Goal: Information Seeking & Learning: Learn about a topic

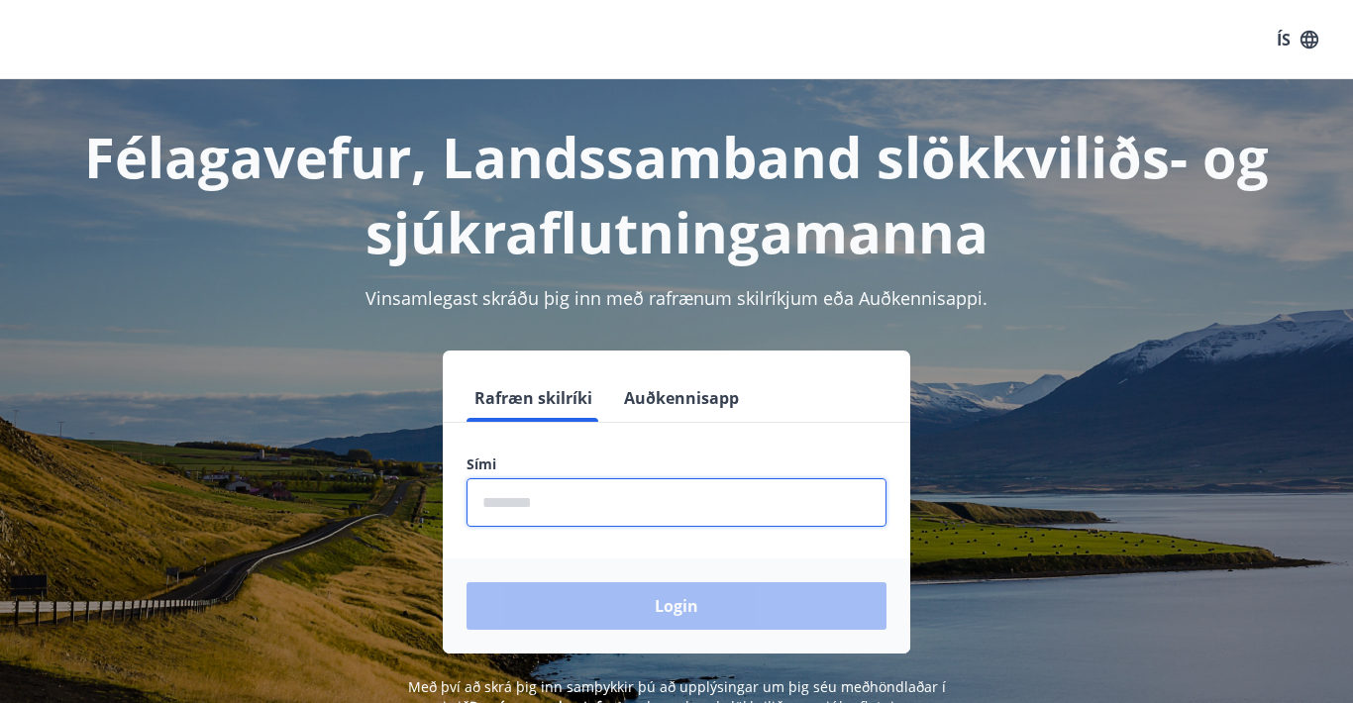
click at [593, 511] on input "phone" at bounding box center [676, 502] width 420 height 49
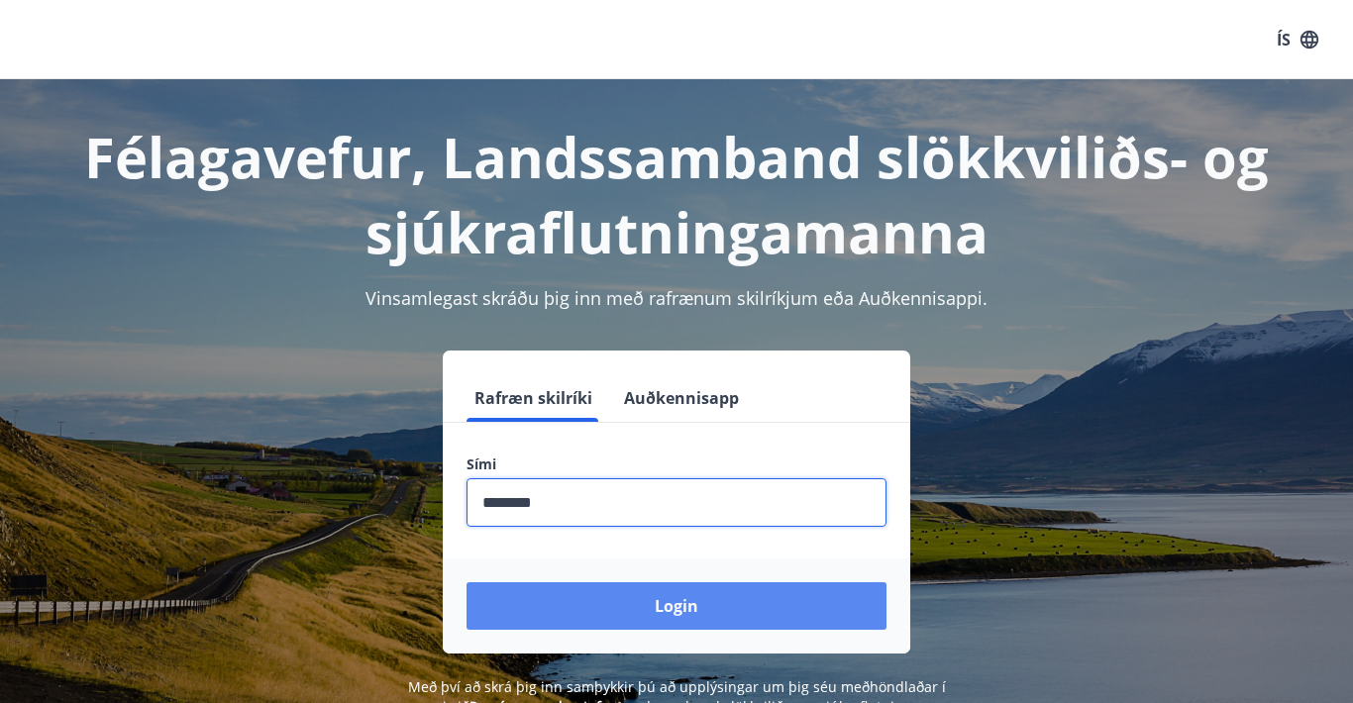
type input "********"
click at [670, 618] on button "Login" at bounding box center [676, 606] width 420 height 48
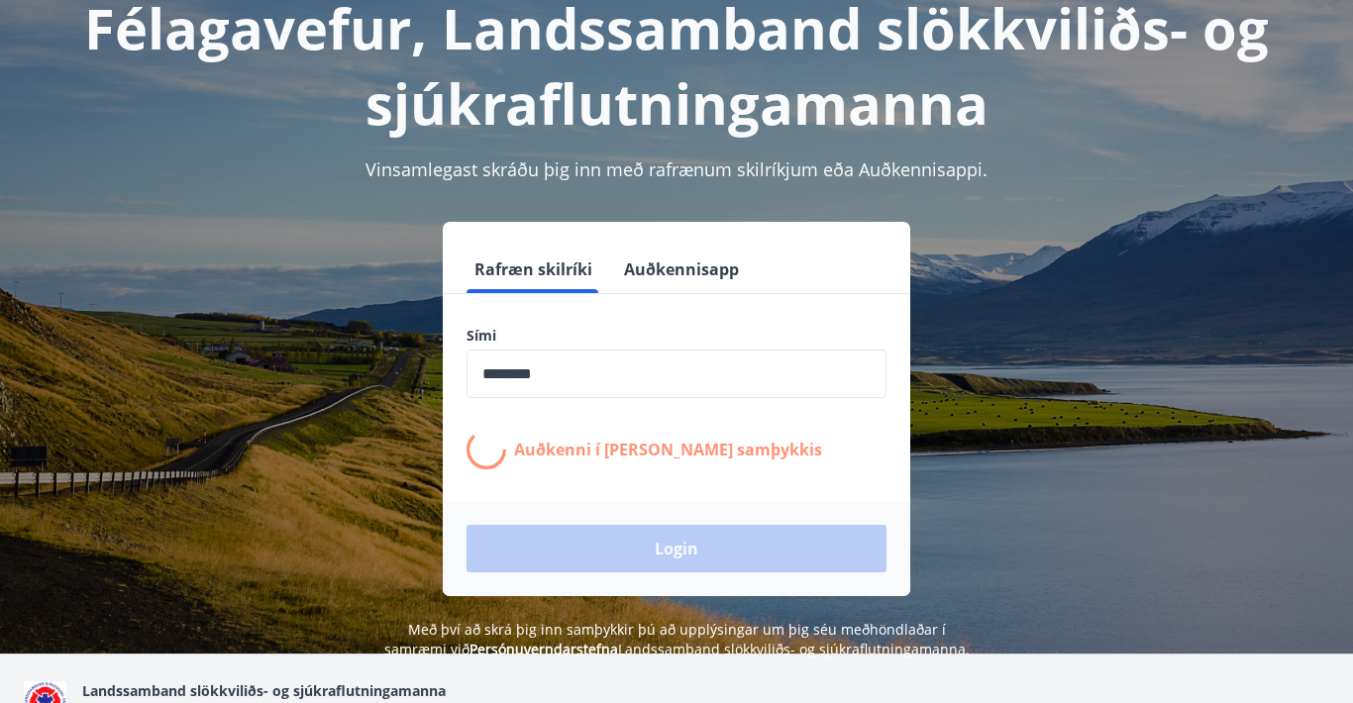
scroll to position [140, 0]
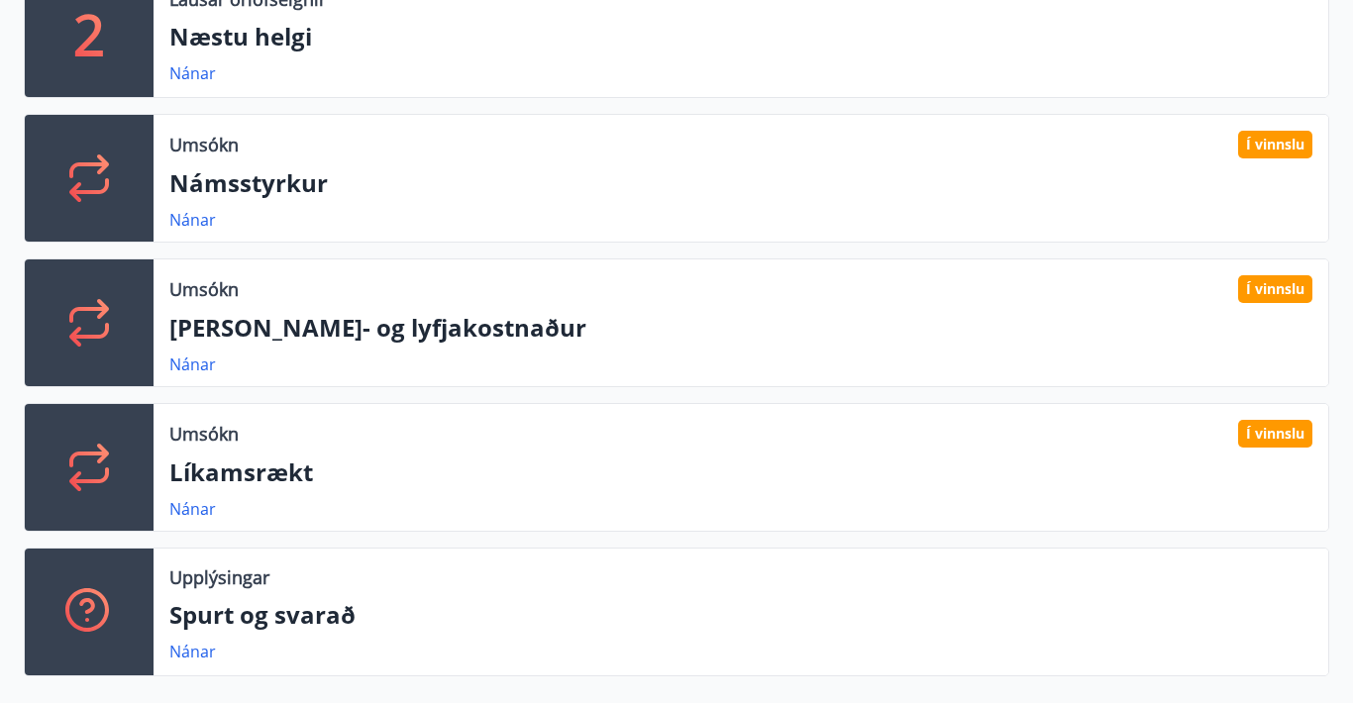
scroll to position [498, 0]
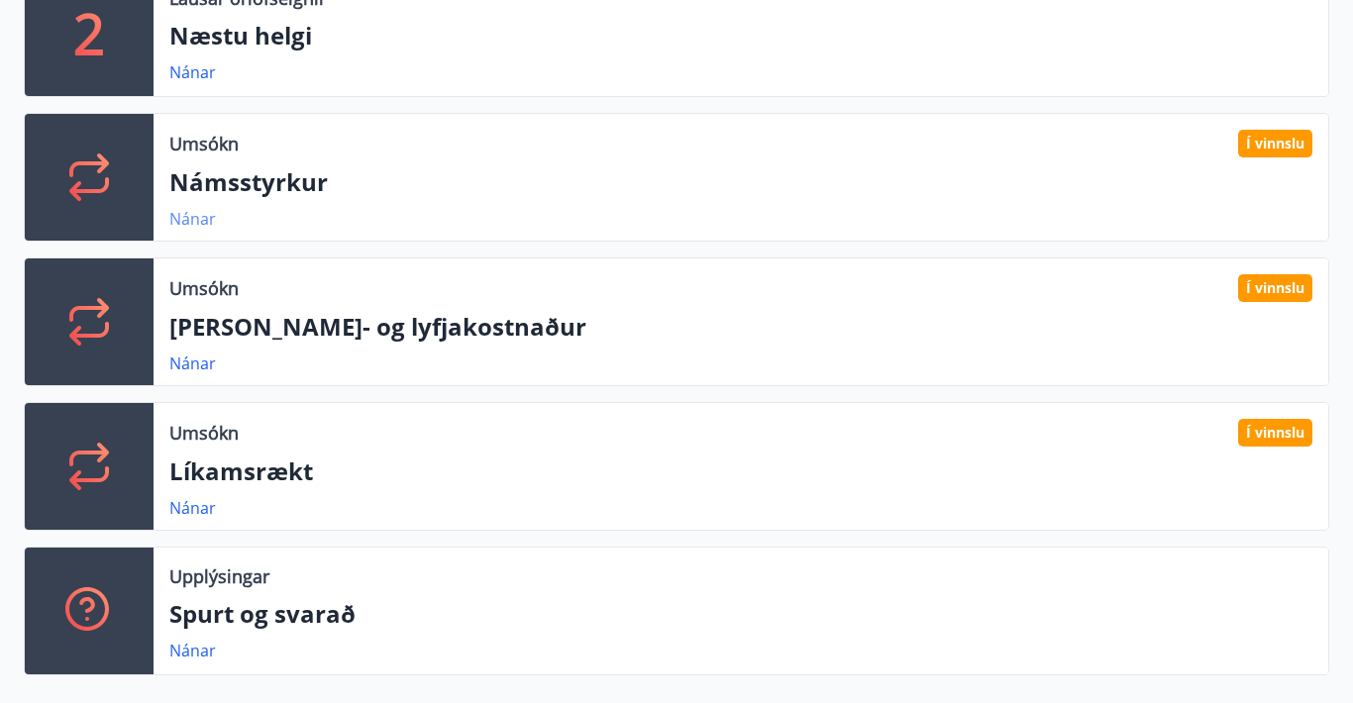
click at [189, 213] on link "Nánar" at bounding box center [192, 219] width 47 height 22
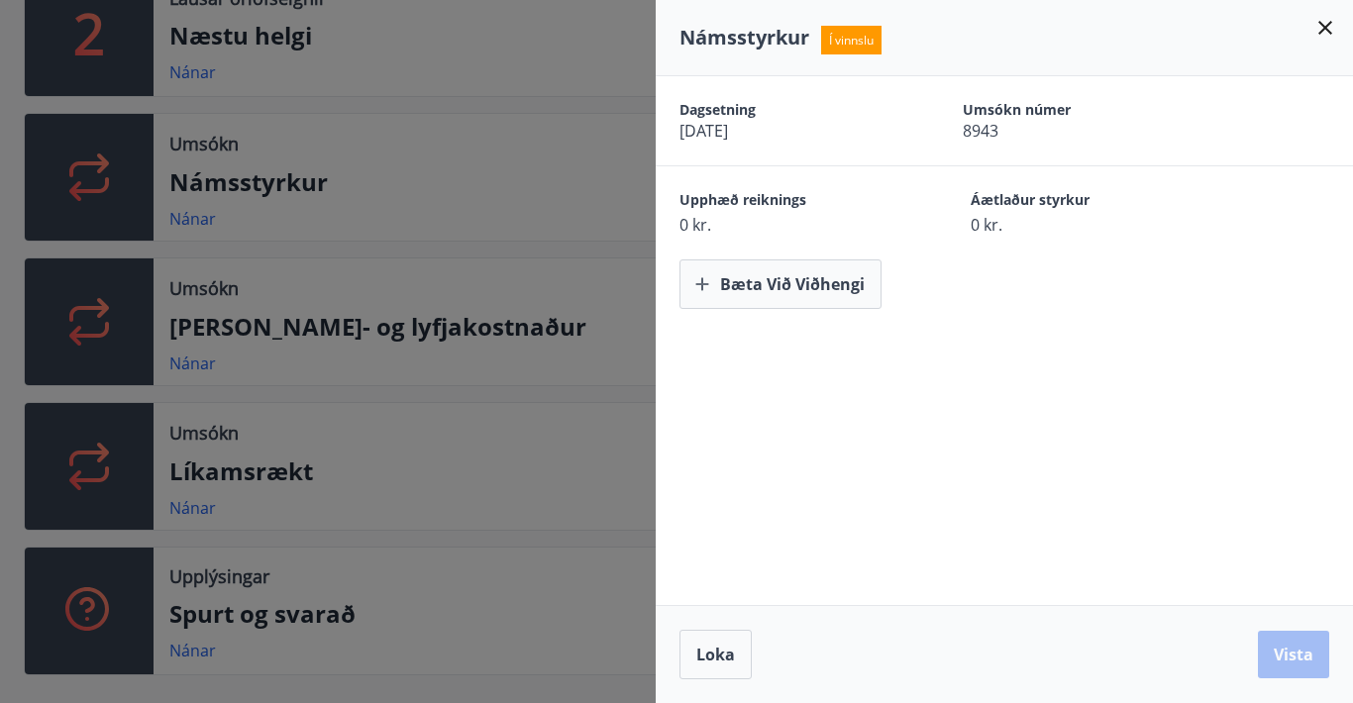
click at [508, 325] on div at bounding box center [676, 351] width 1353 height 703
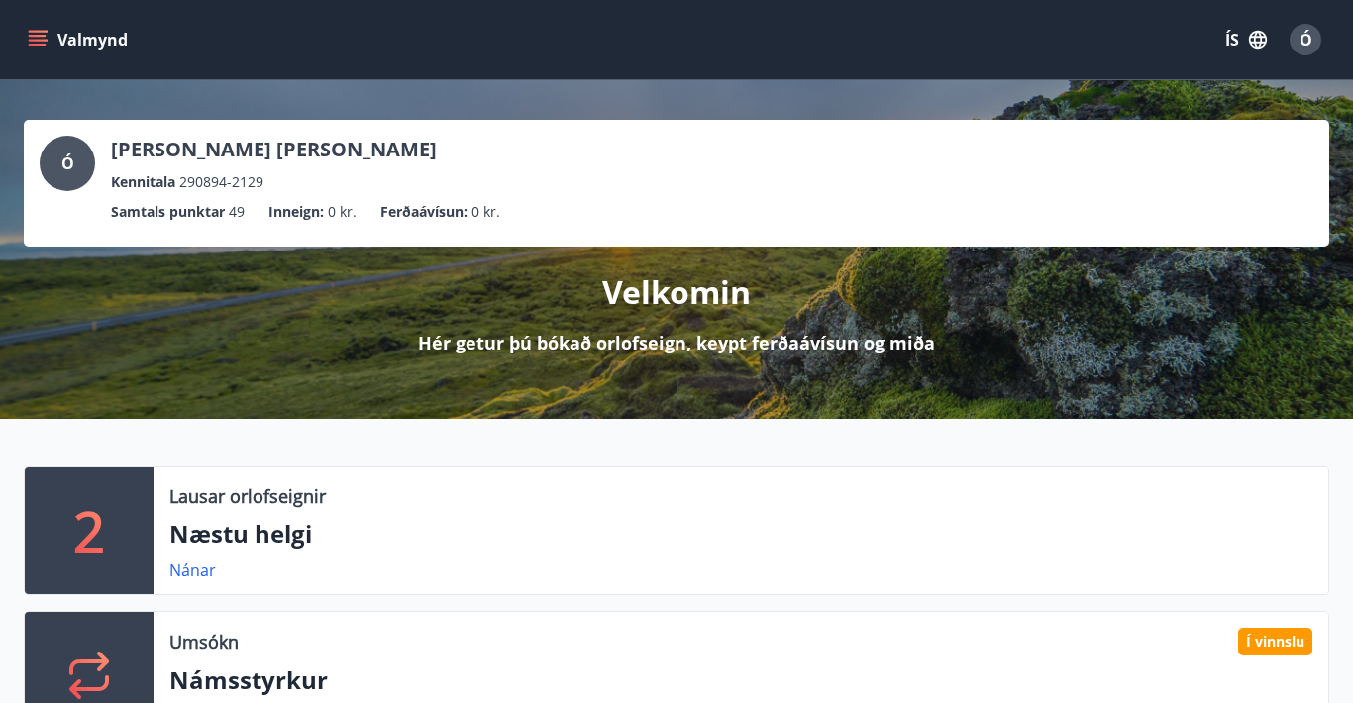
scroll to position [0, 0]
click at [1324, 37] on button "Ó" at bounding box center [1306, 40] width 48 height 48
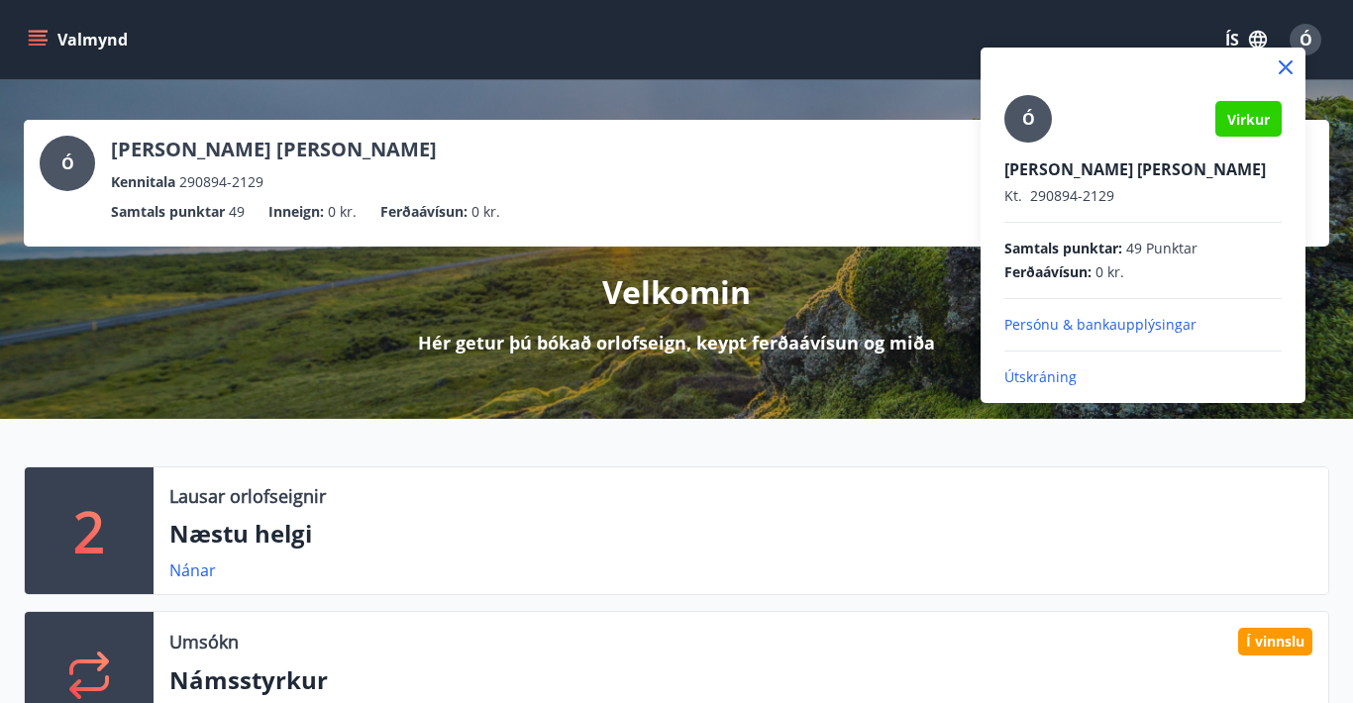
click at [465, 496] on div at bounding box center [676, 351] width 1353 height 703
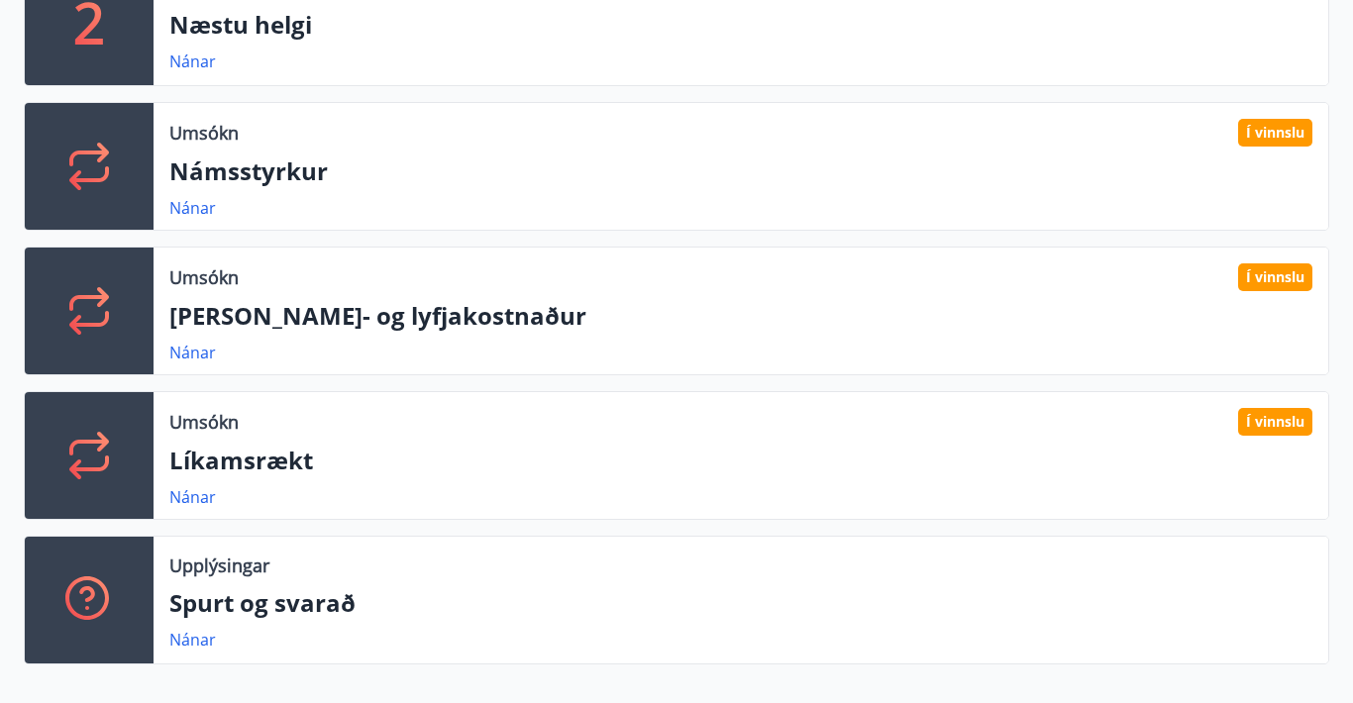
scroll to position [494, 0]
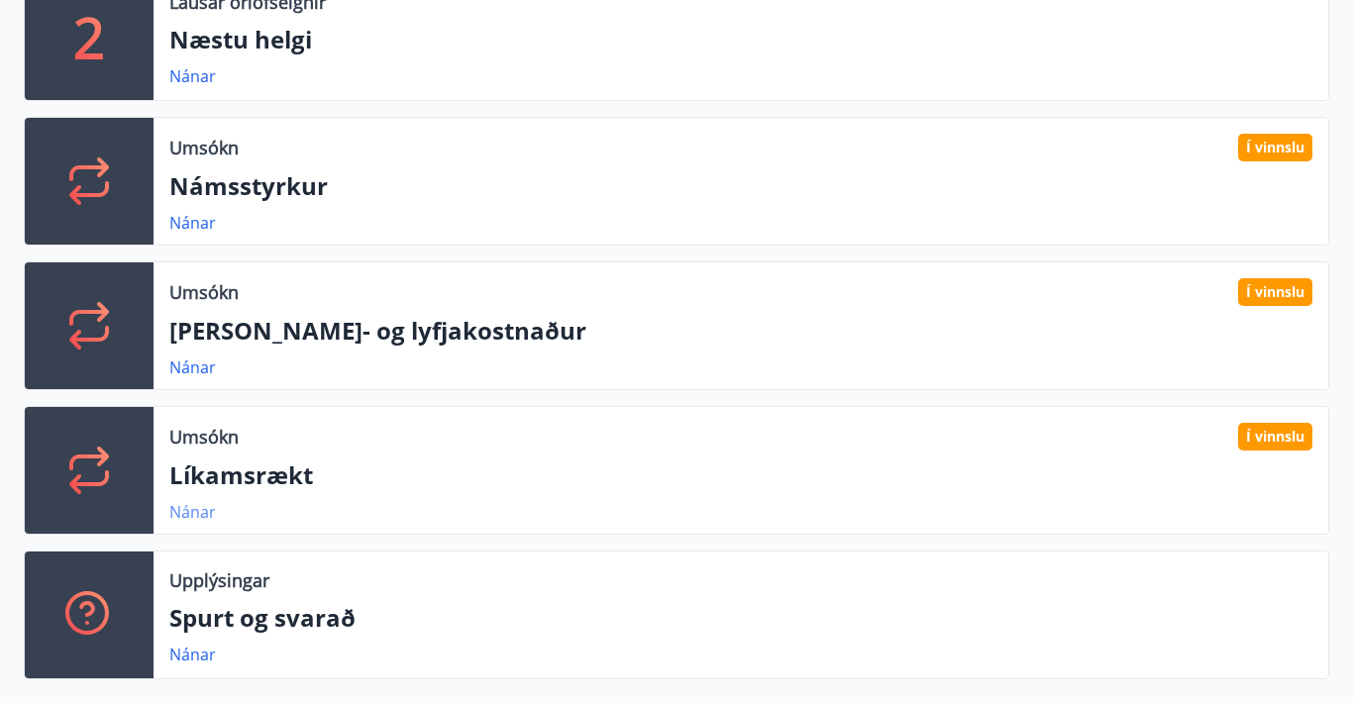
click at [199, 510] on link "Nánar" at bounding box center [192, 512] width 47 height 22
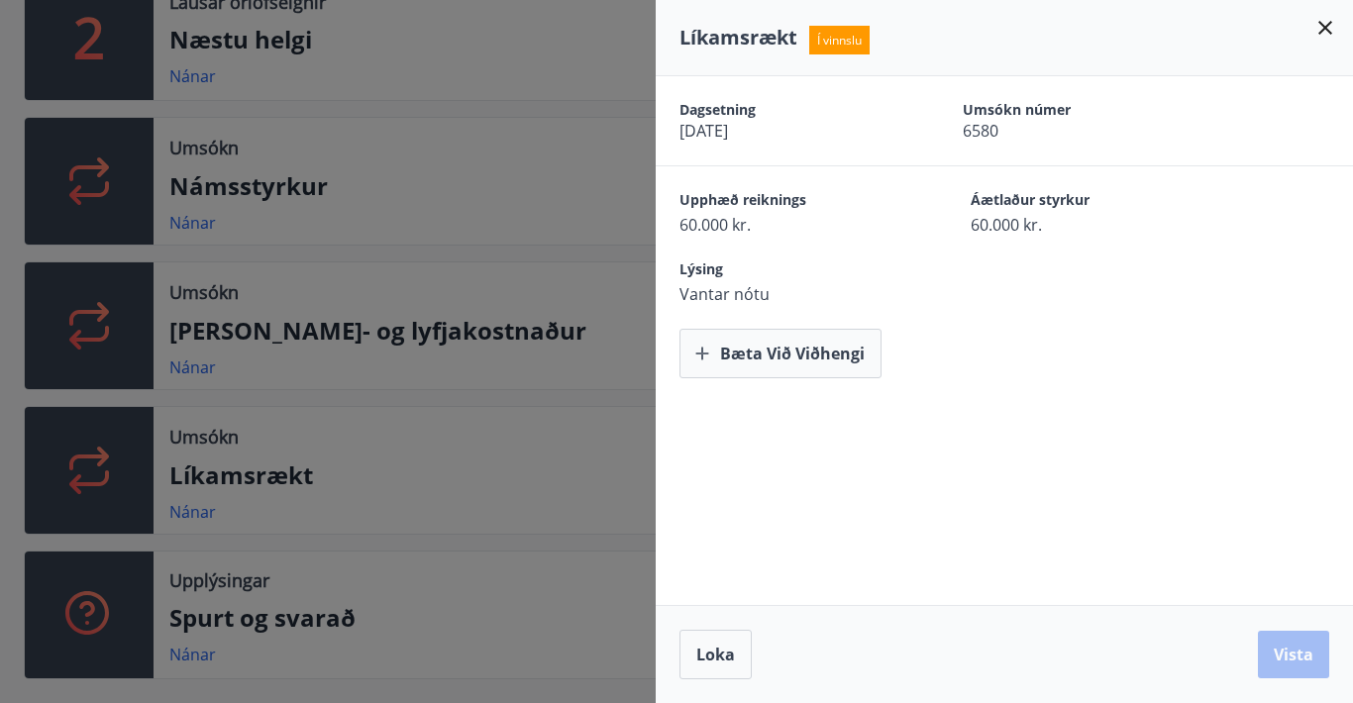
click at [538, 437] on div at bounding box center [676, 351] width 1353 height 703
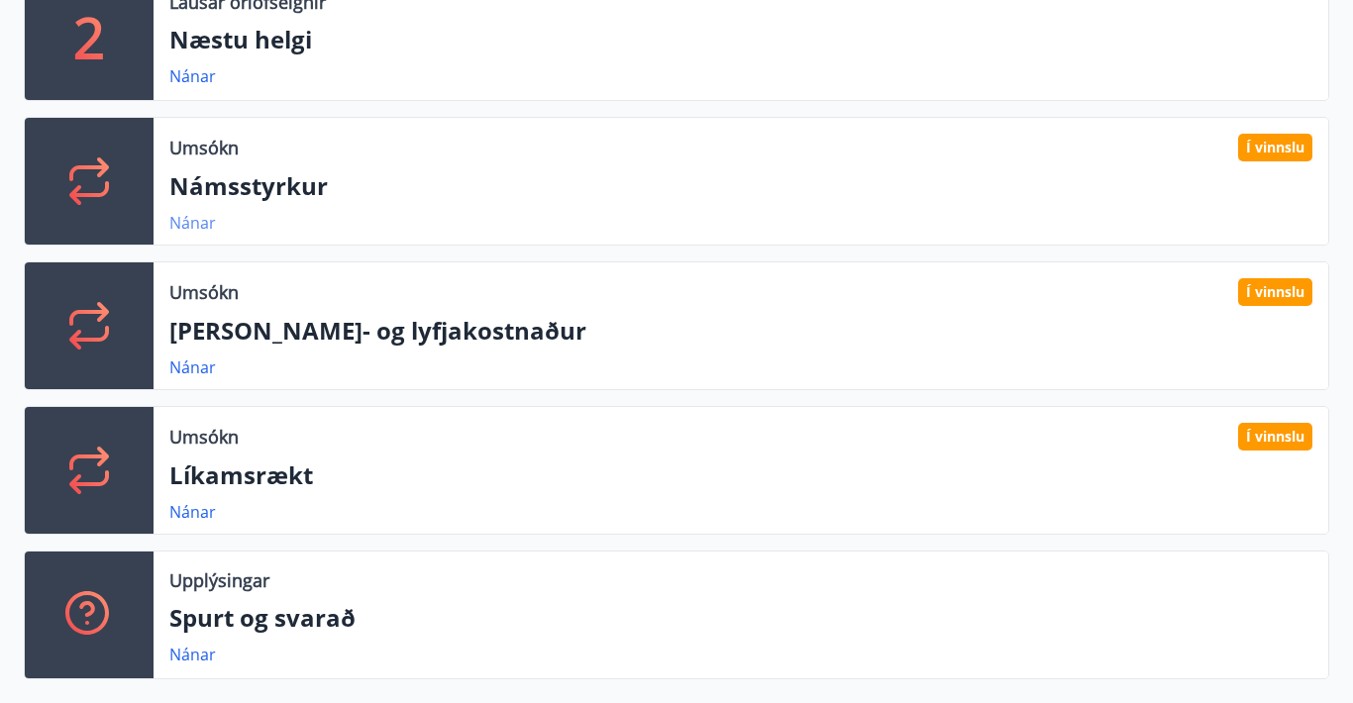
click at [202, 221] on link "Nánar" at bounding box center [192, 223] width 47 height 22
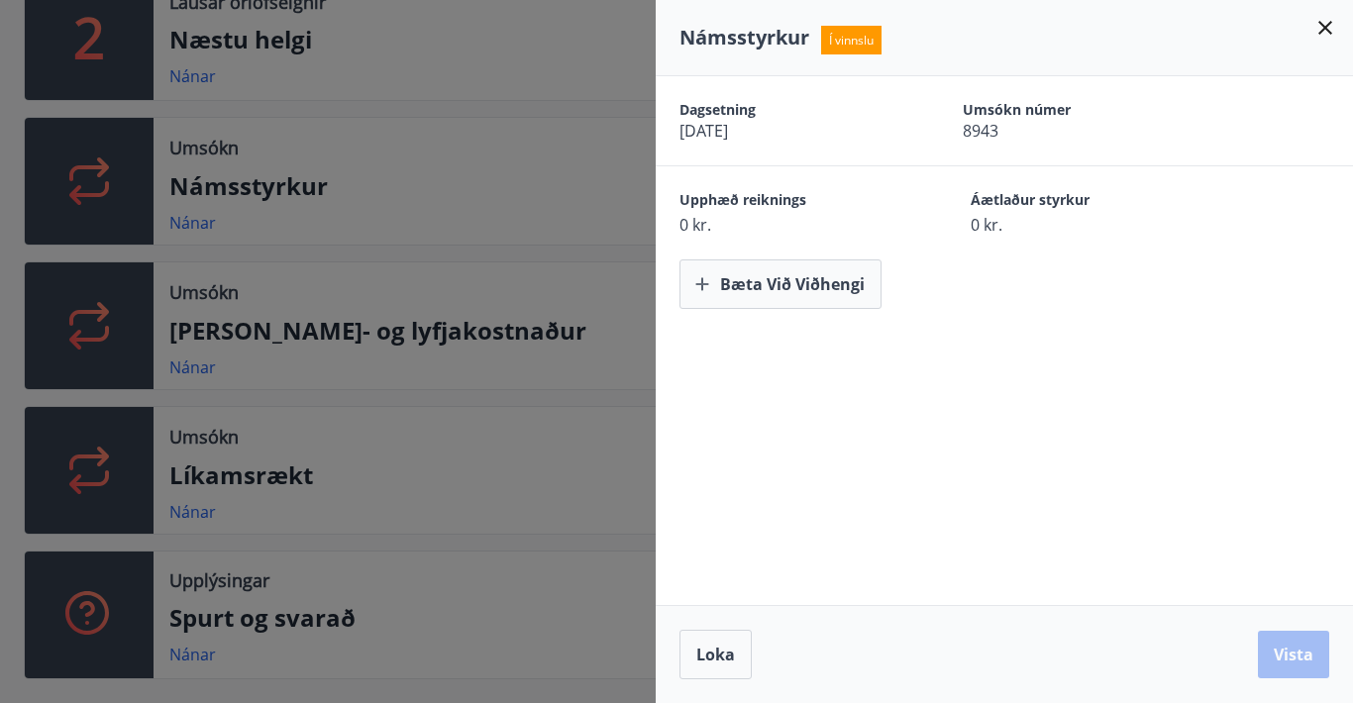
click at [608, 335] on div at bounding box center [676, 351] width 1353 height 703
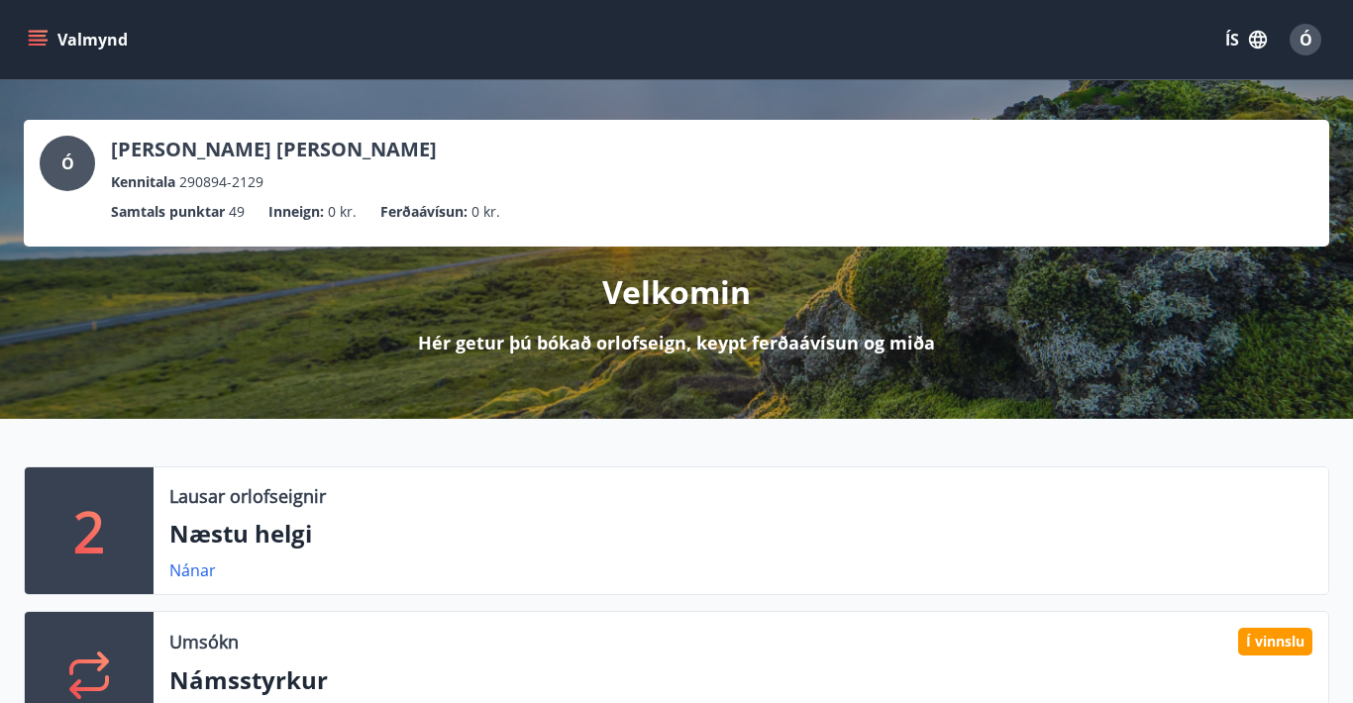
scroll to position [0, 0]
click at [1307, 42] on span "Ó" at bounding box center [1305, 40] width 13 height 22
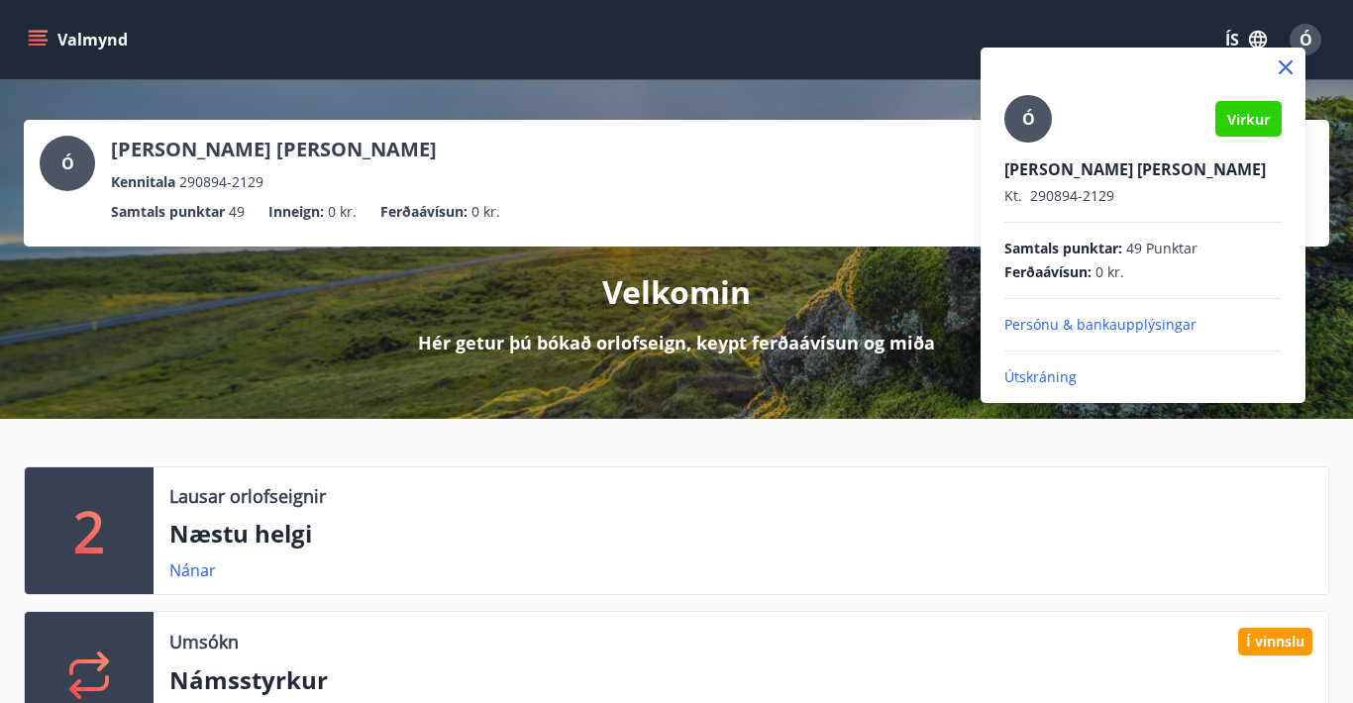
click at [34, 38] on div at bounding box center [676, 351] width 1353 height 703
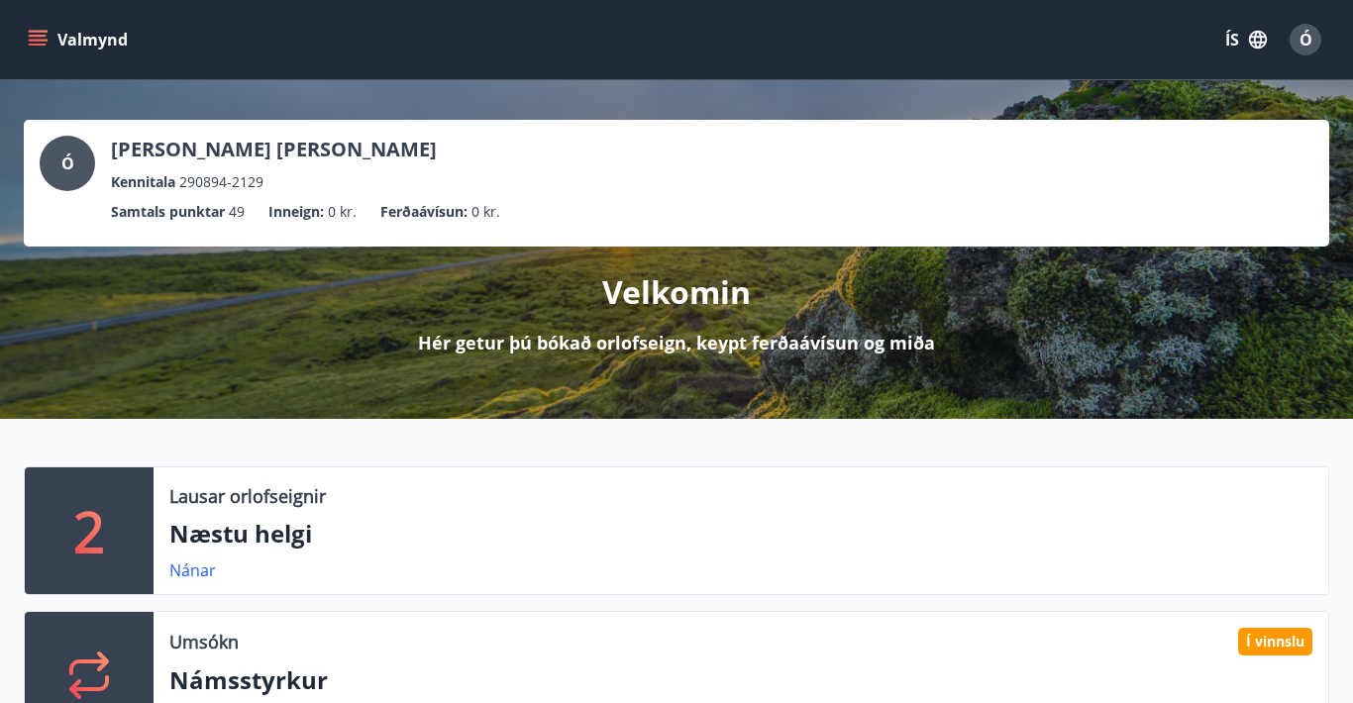
click at [34, 38] on icon "menu" at bounding box center [38, 40] width 20 height 20
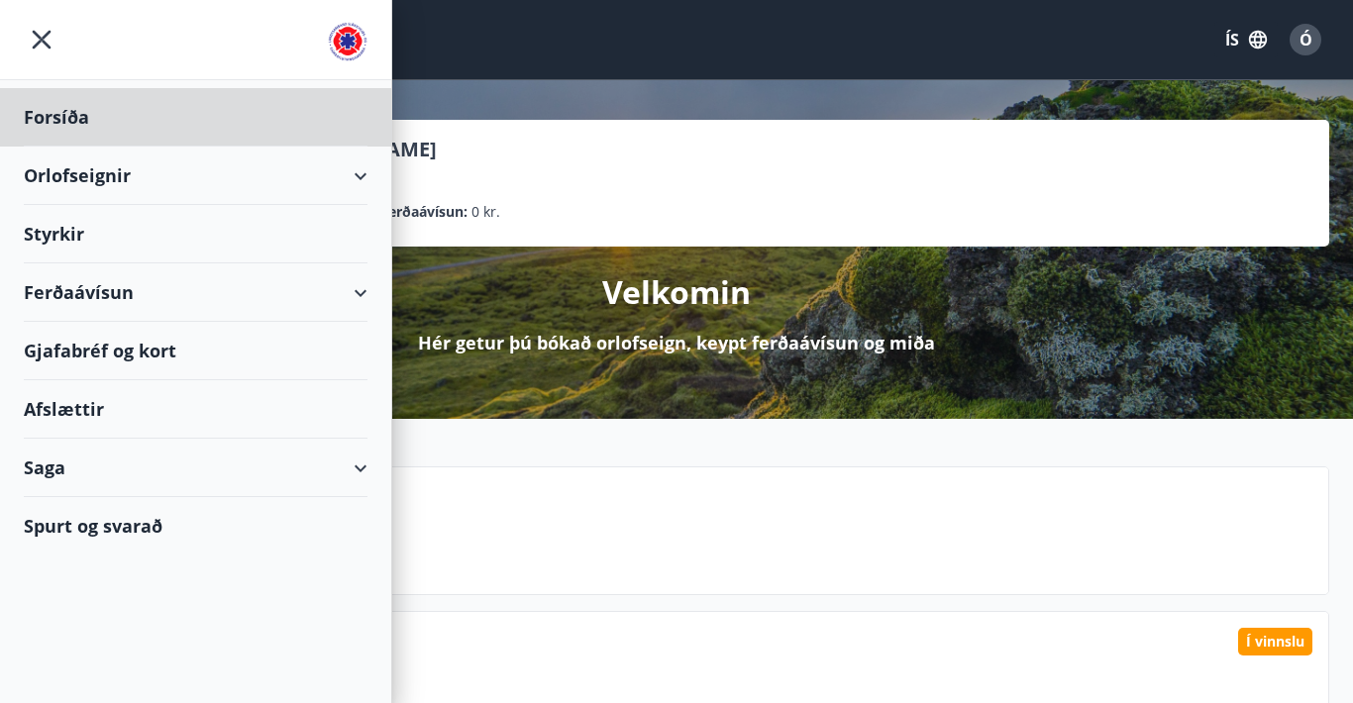
click at [70, 231] on div "Styrkir" at bounding box center [196, 234] width 344 height 58
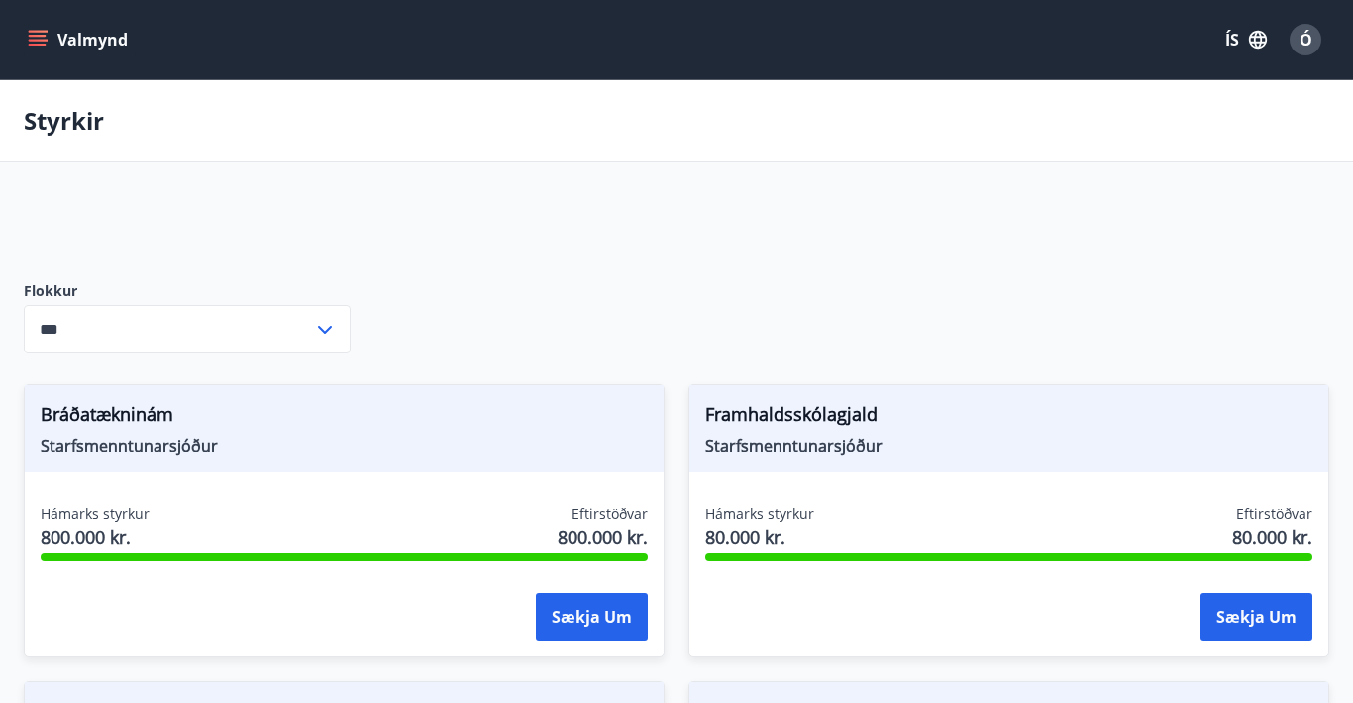
type input "***"
click at [37, 41] on icon "menu" at bounding box center [40, 40] width 22 height 2
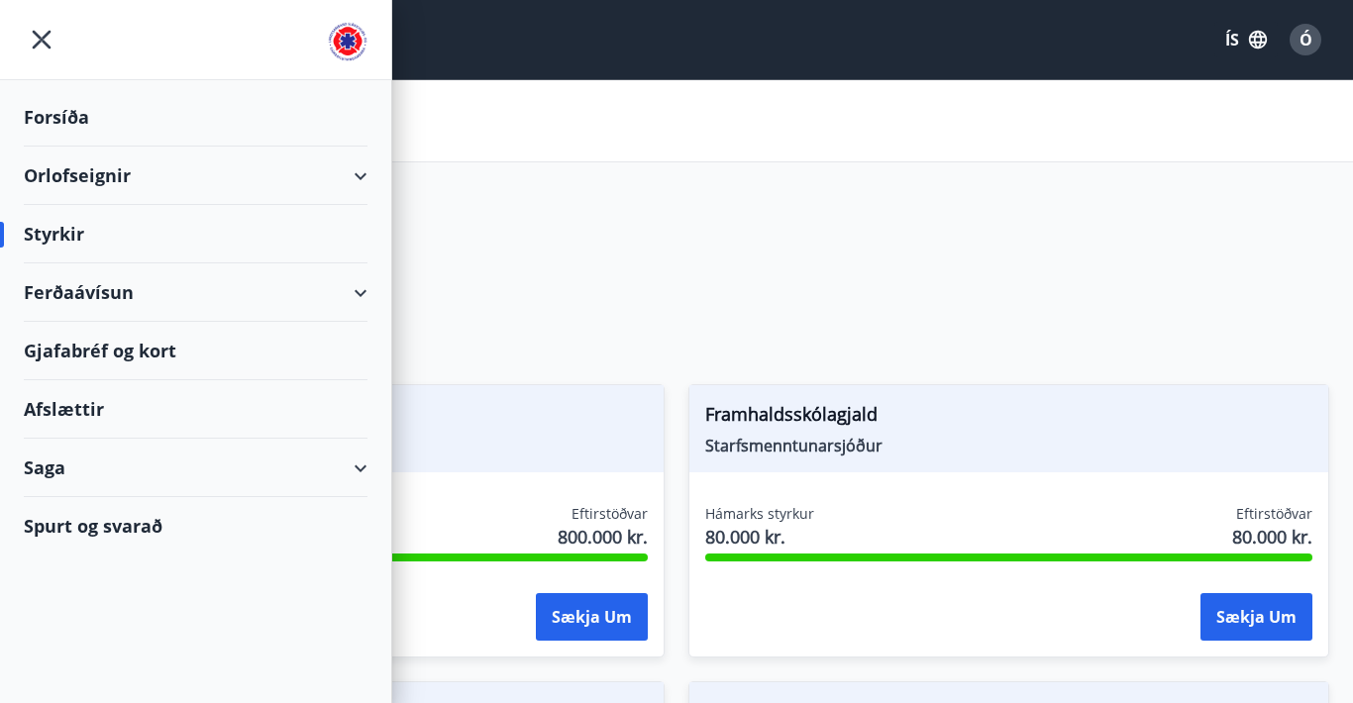
click at [65, 405] on div "Afslættir" at bounding box center [196, 409] width 344 height 58
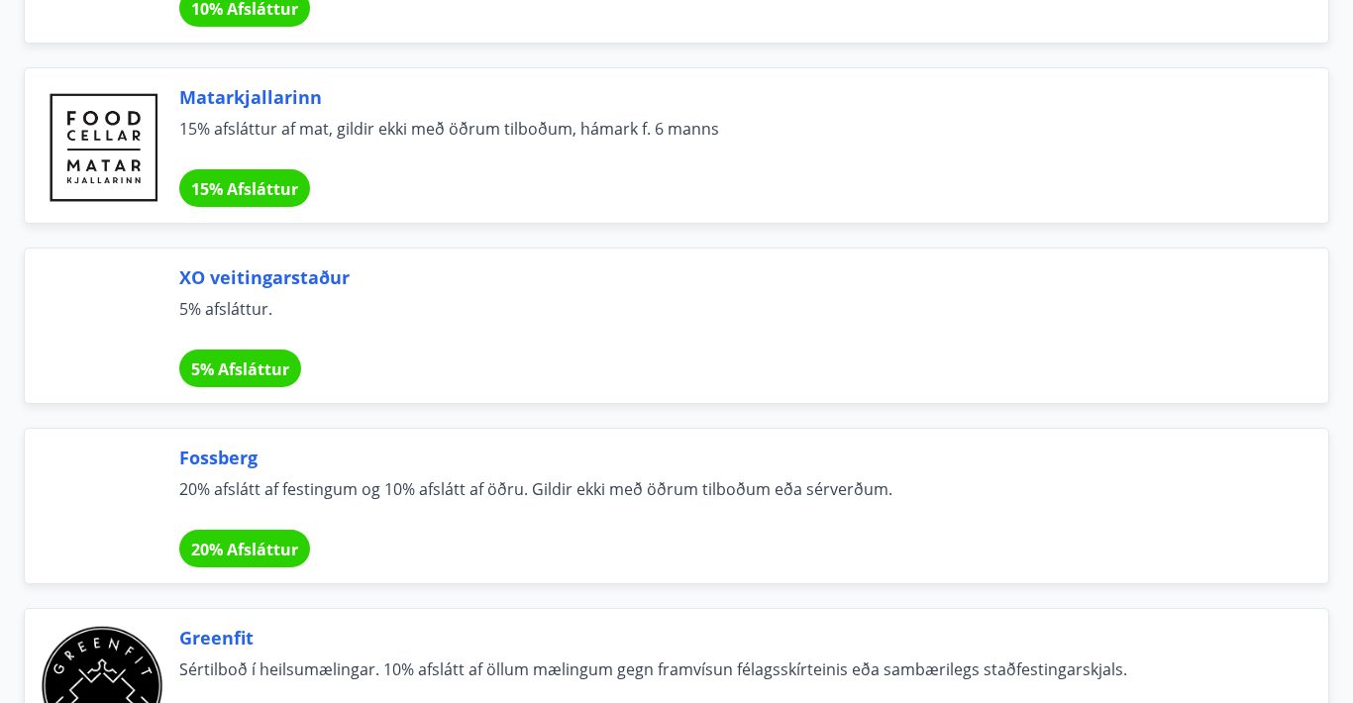
scroll to position [3445, 0]
